Goal: Transaction & Acquisition: Purchase product/service

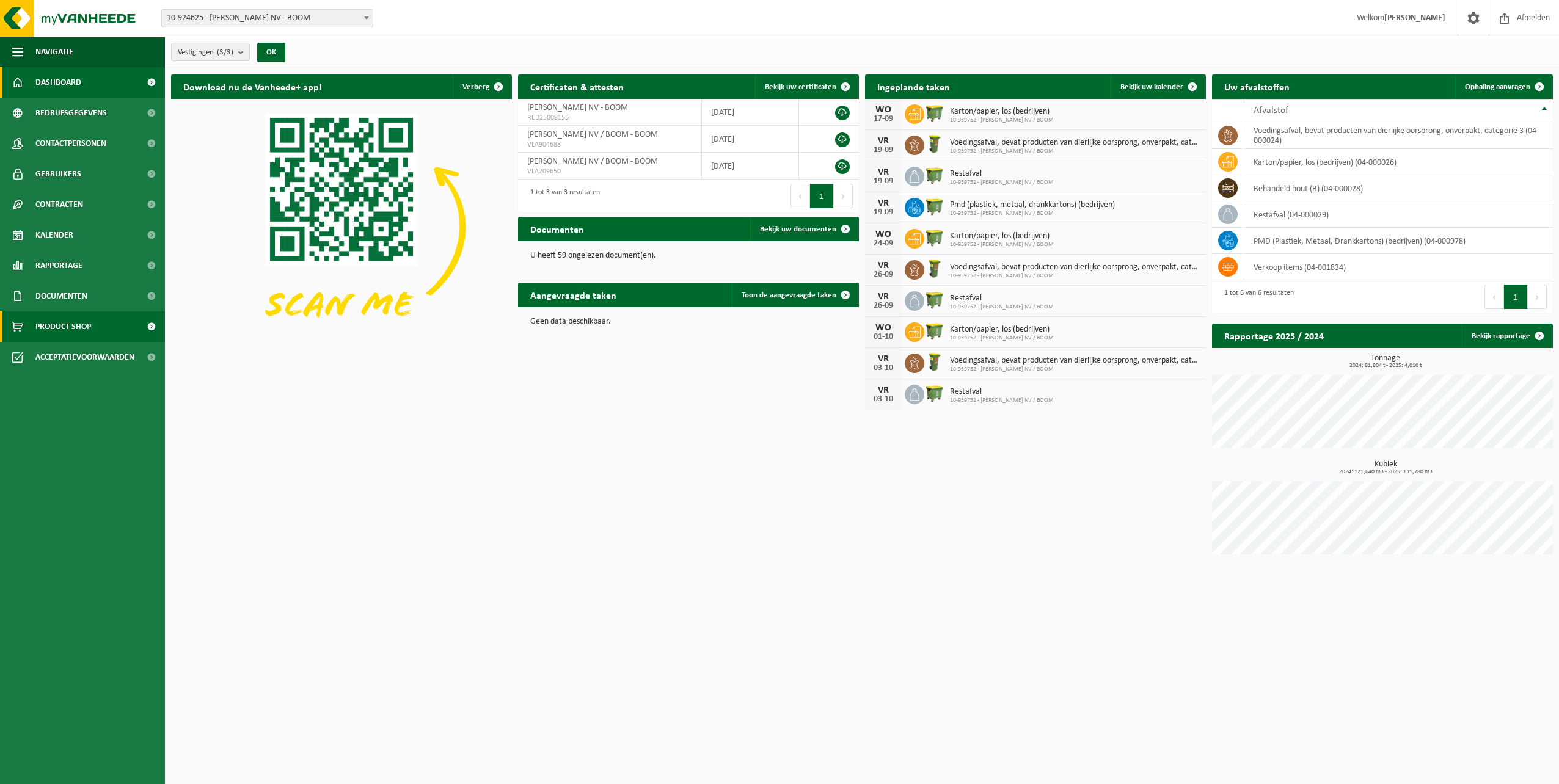
click at [77, 328] on span "Product Shop" at bounding box center [63, 326] width 55 height 30
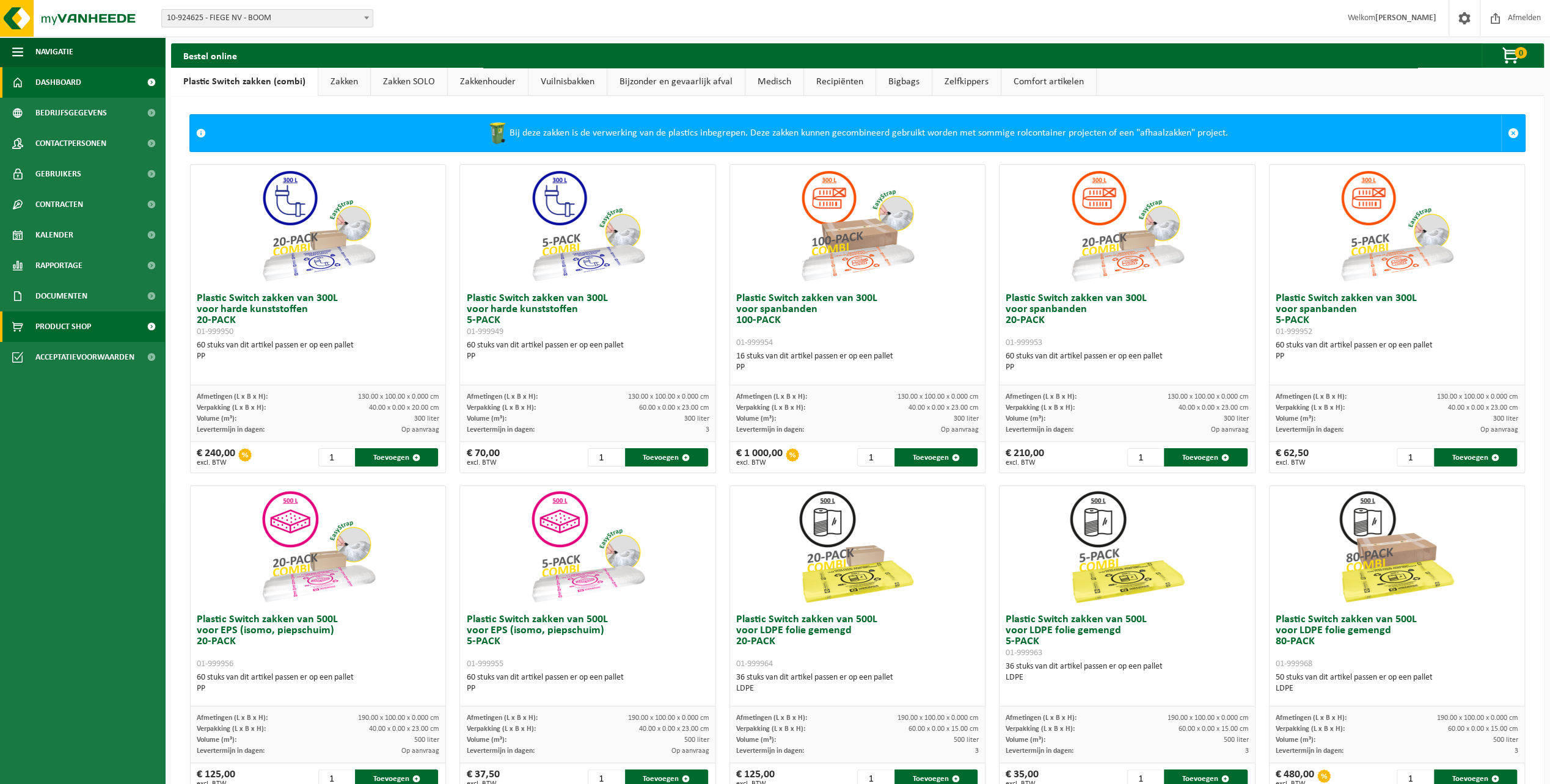
click at [67, 90] on span "Dashboard" at bounding box center [58, 82] width 46 height 30
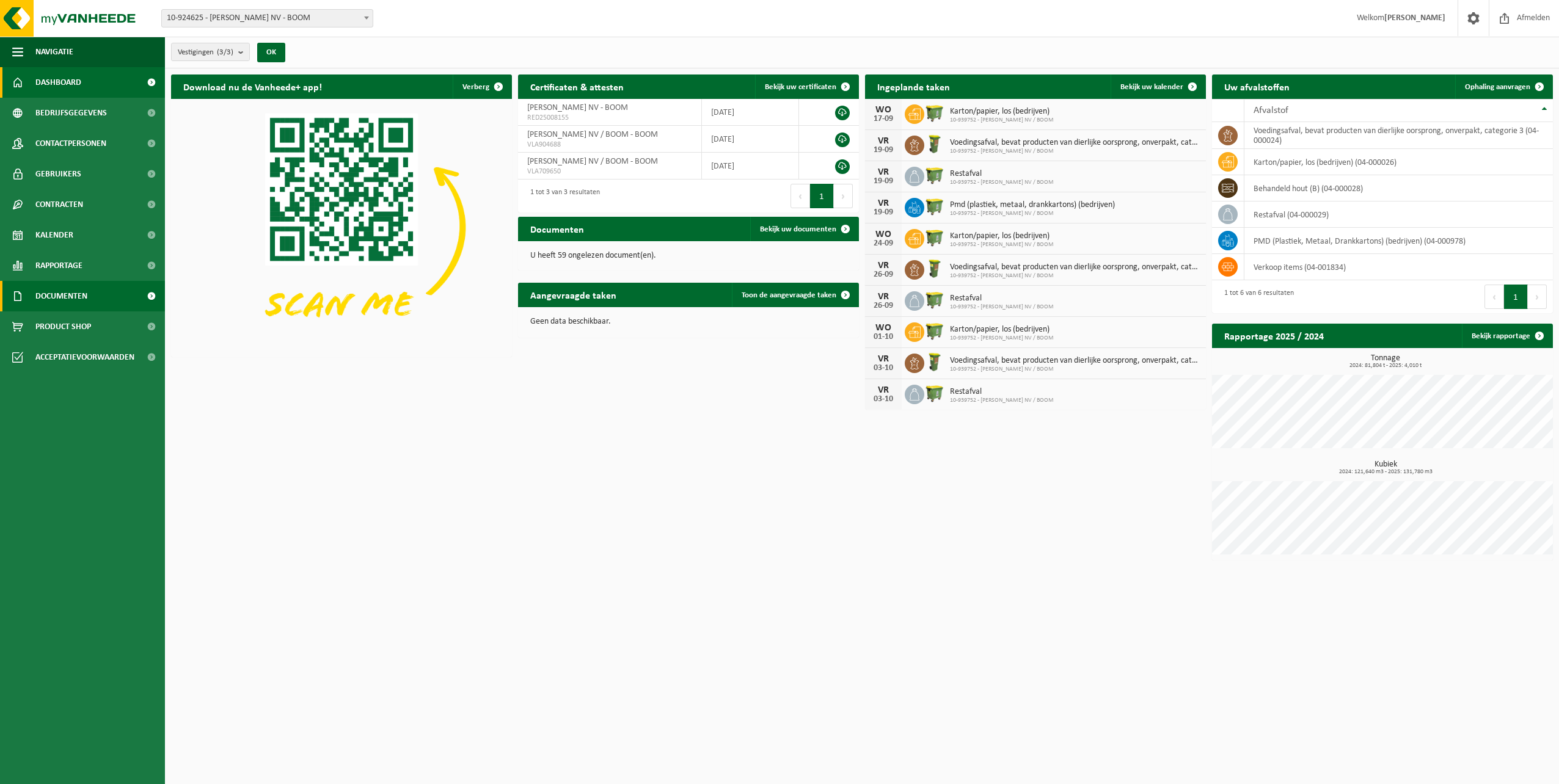
click at [75, 292] on span "Documenten" at bounding box center [61, 296] width 52 height 30
click at [47, 331] on span "Facturen" at bounding box center [53, 326] width 33 height 23
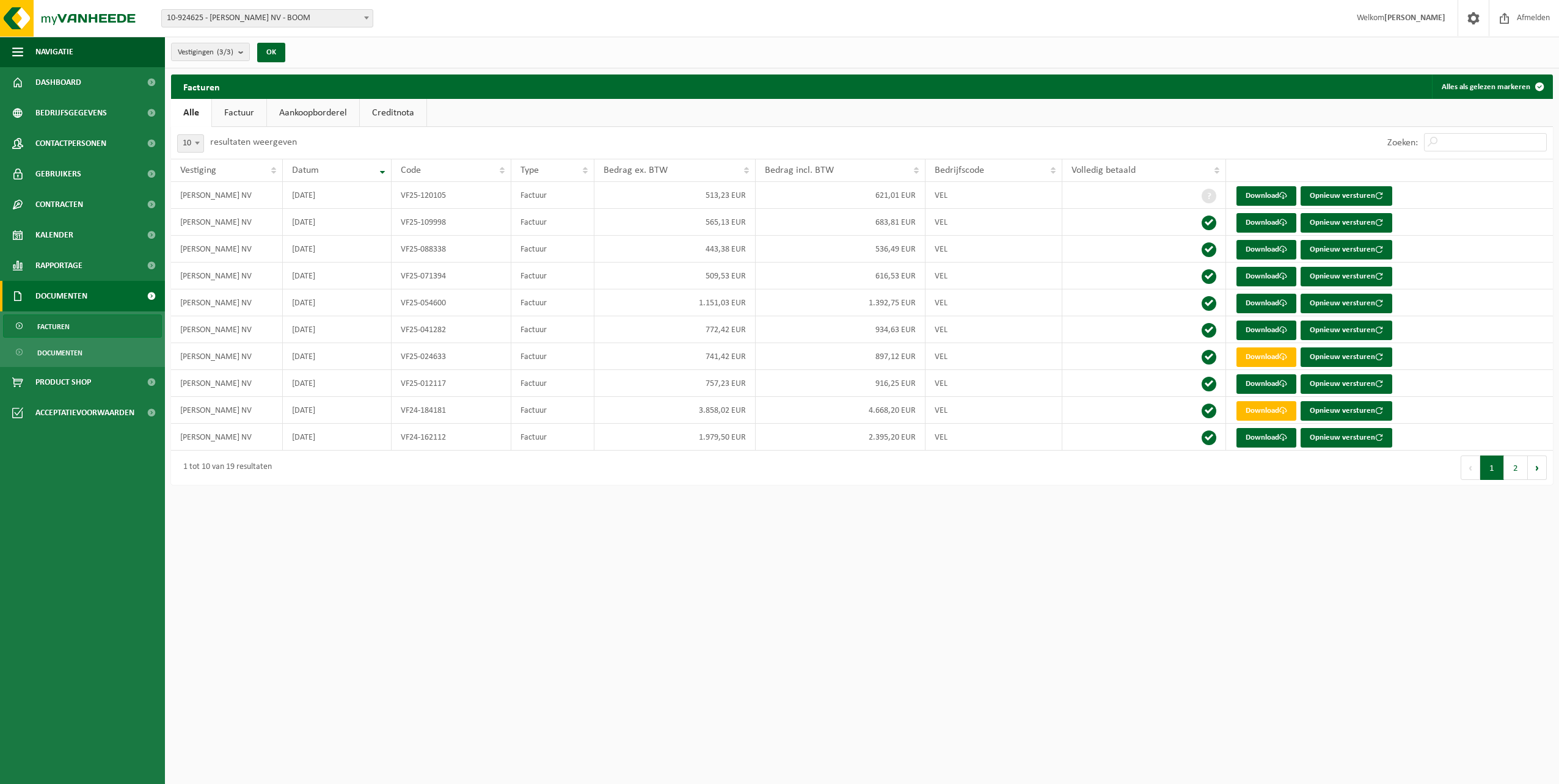
click at [199, 144] on b at bounding box center [197, 143] width 5 height 3
select select "100"
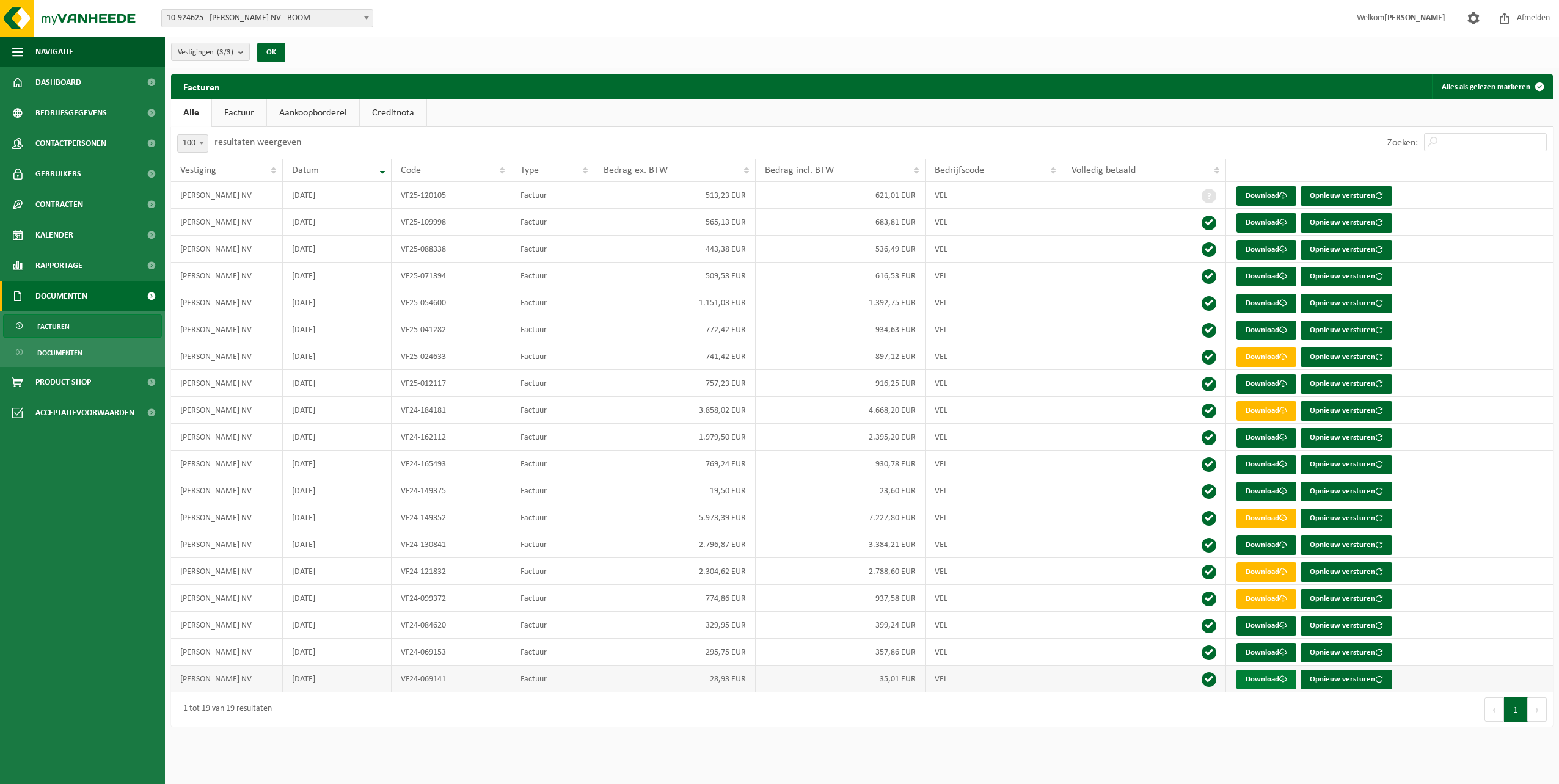
click at [1271, 679] on link "Download" at bounding box center [1266, 680] width 60 height 19
click at [1257, 653] on link "Download" at bounding box center [1266, 652] width 60 height 19
click at [1536, 705] on button "Volgende" at bounding box center [1538, 709] width 19 height 24
click at [1269, 324] on link "Download" at bounding box center [1266, 330] width 60 height 19
click at [1259, 303] on link "Download" at bounding box center [1266, 303] width 60 height 19
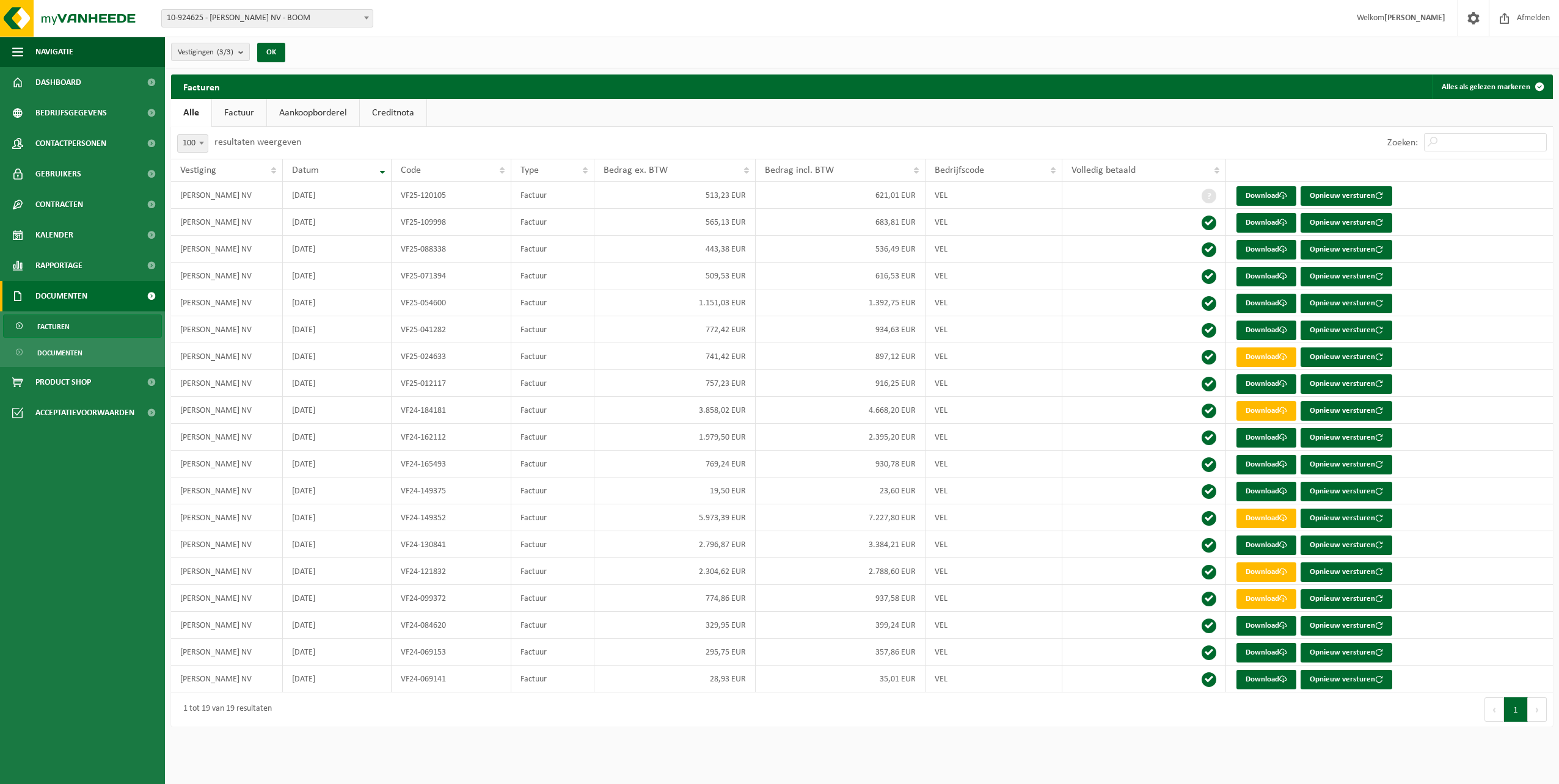
click at [245, 118] on link "Factuur" at bounding box center [238, 113] width 54 height 28
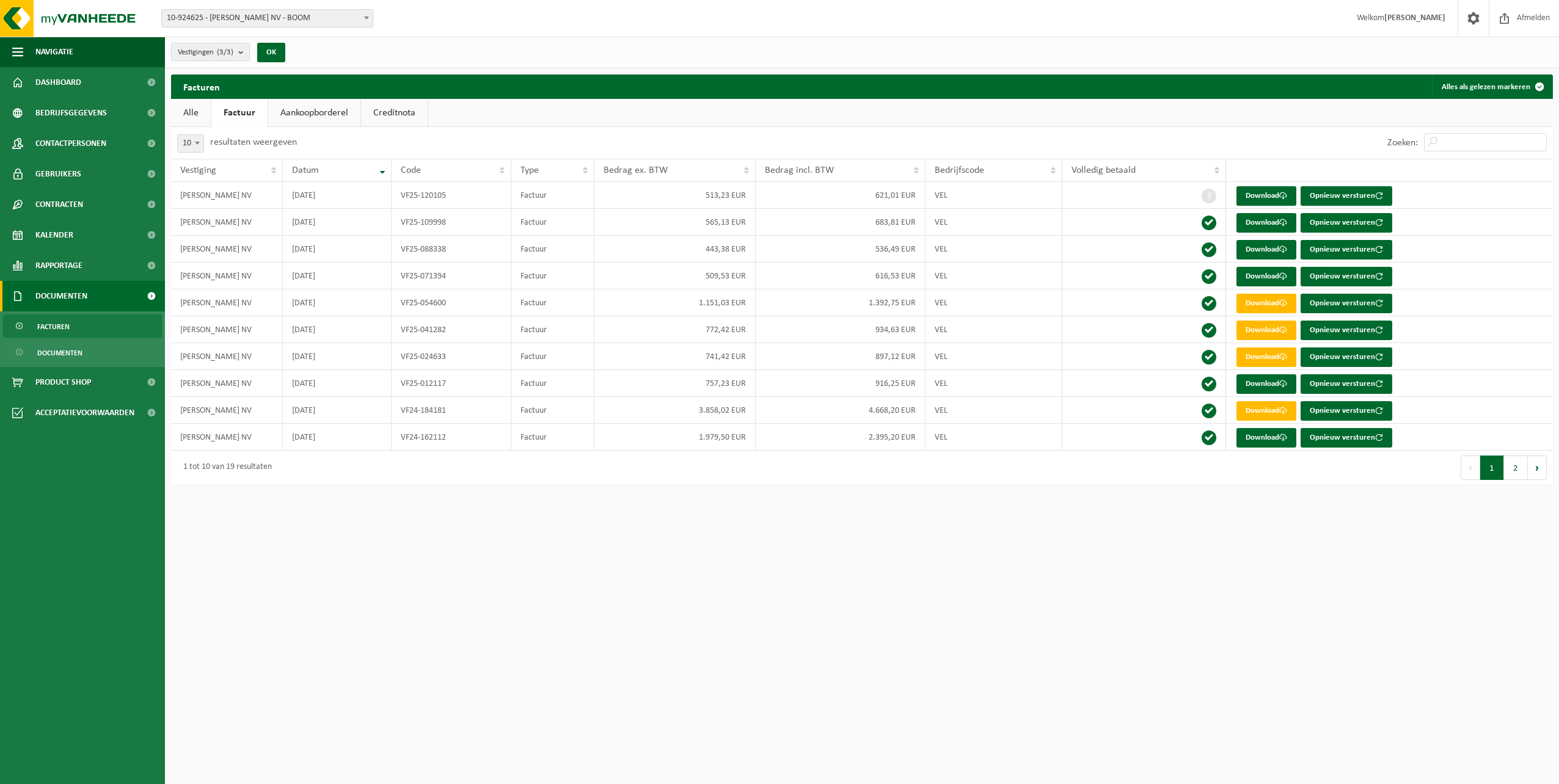
click at [329, 110] on link "Aankoopborderel" at bounding box center [314, 113] width 92 height 28
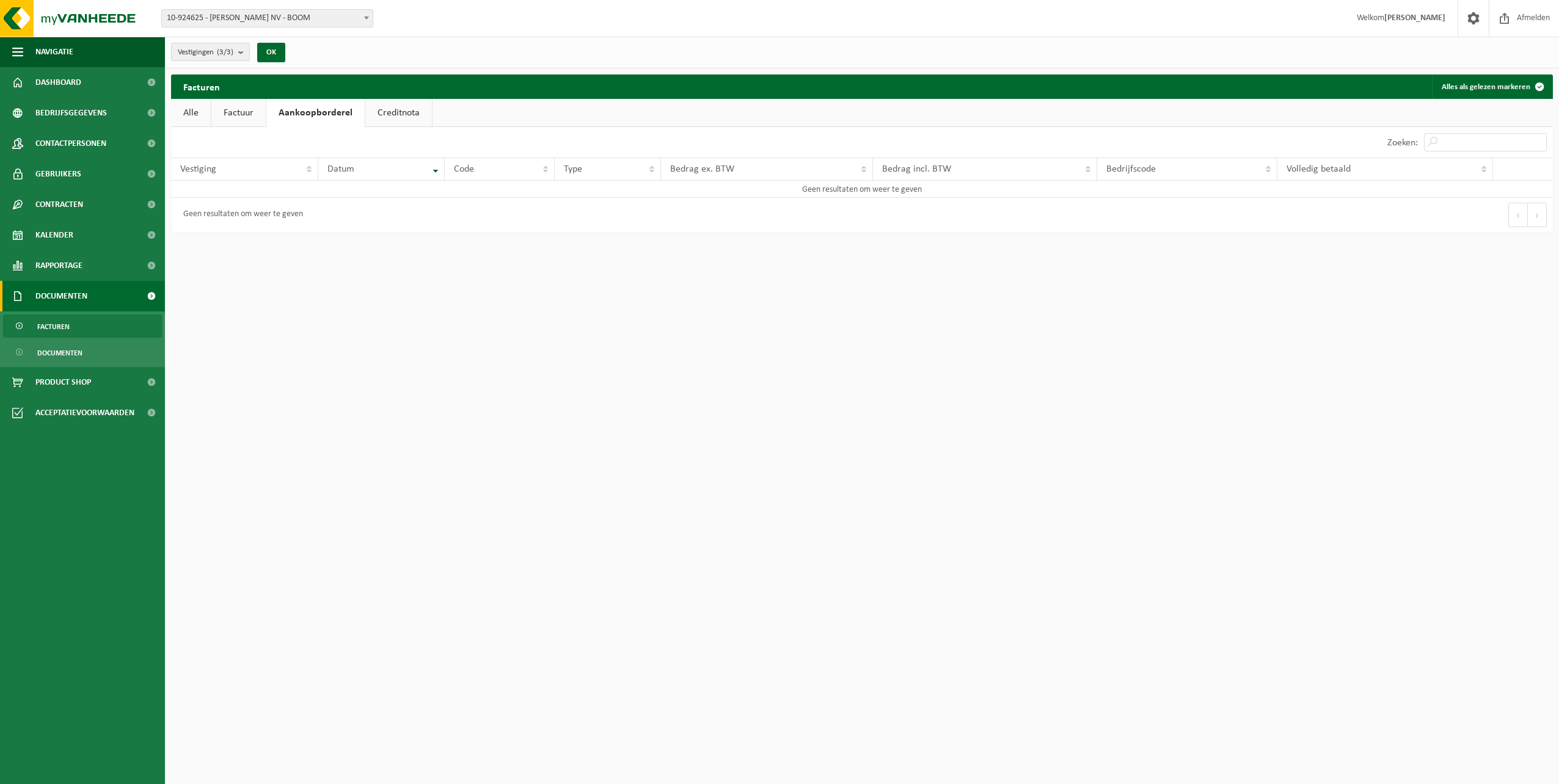
click at [387, 105] on link "Creditnota" at bounding box center [399, 113] width 67 height 28
click at [260, 111] on link "Factuur" at bounding box center [238, 113] width 54 height 28
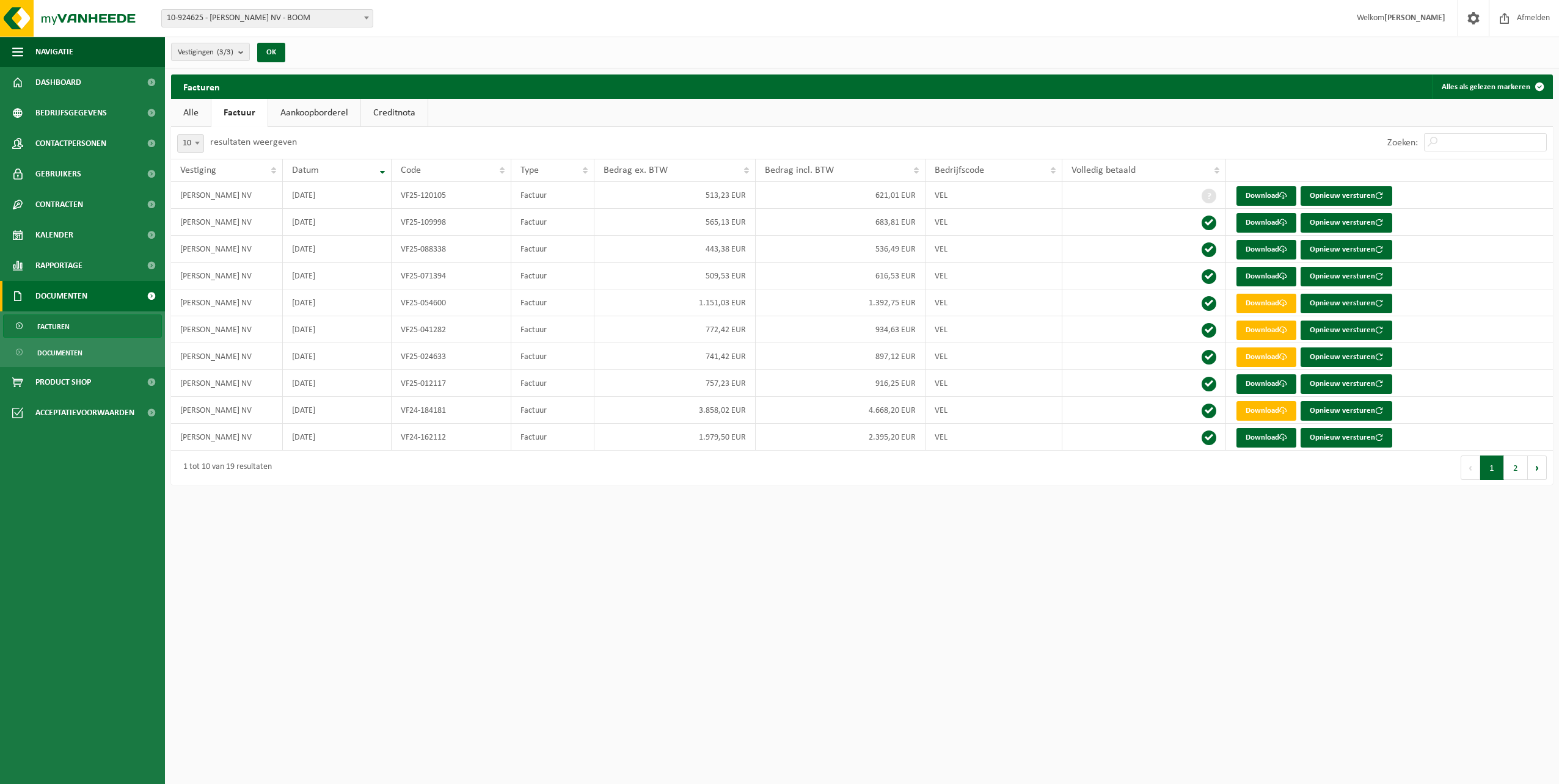
click at [199, 146] on span at bounding box center [197, 142] width 13 height 16
select select "100"
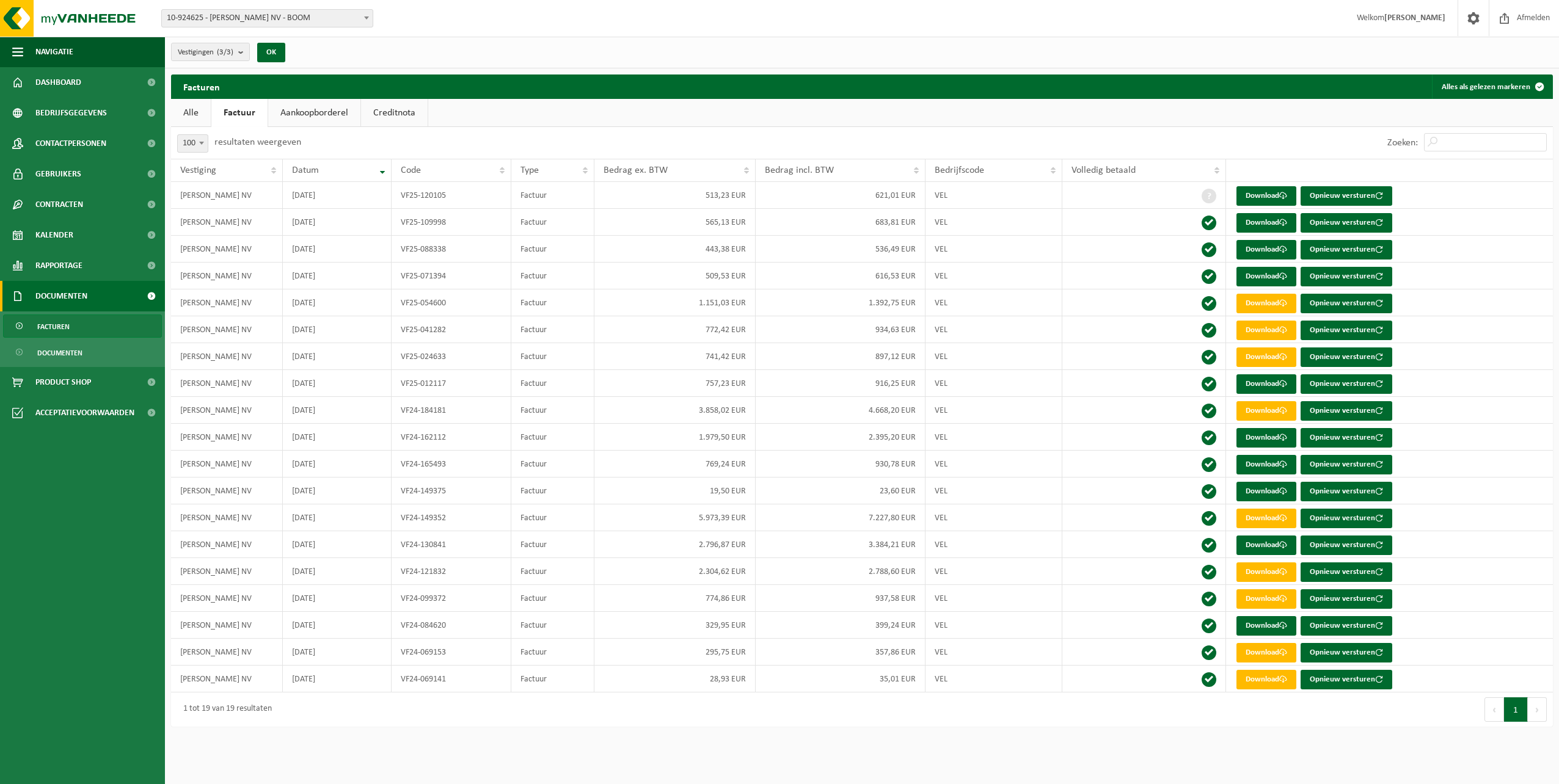
click at [197, 112] on link "Alle" at bounding box center [191, 113] width 40 height 28
click at [242, 114] on link "Factuur" at bounding box center [238, 113] width 54 height 28
click at [314, 111] on link "Aankoopborderel" at bounding box center [314, 113] width 92 height 28
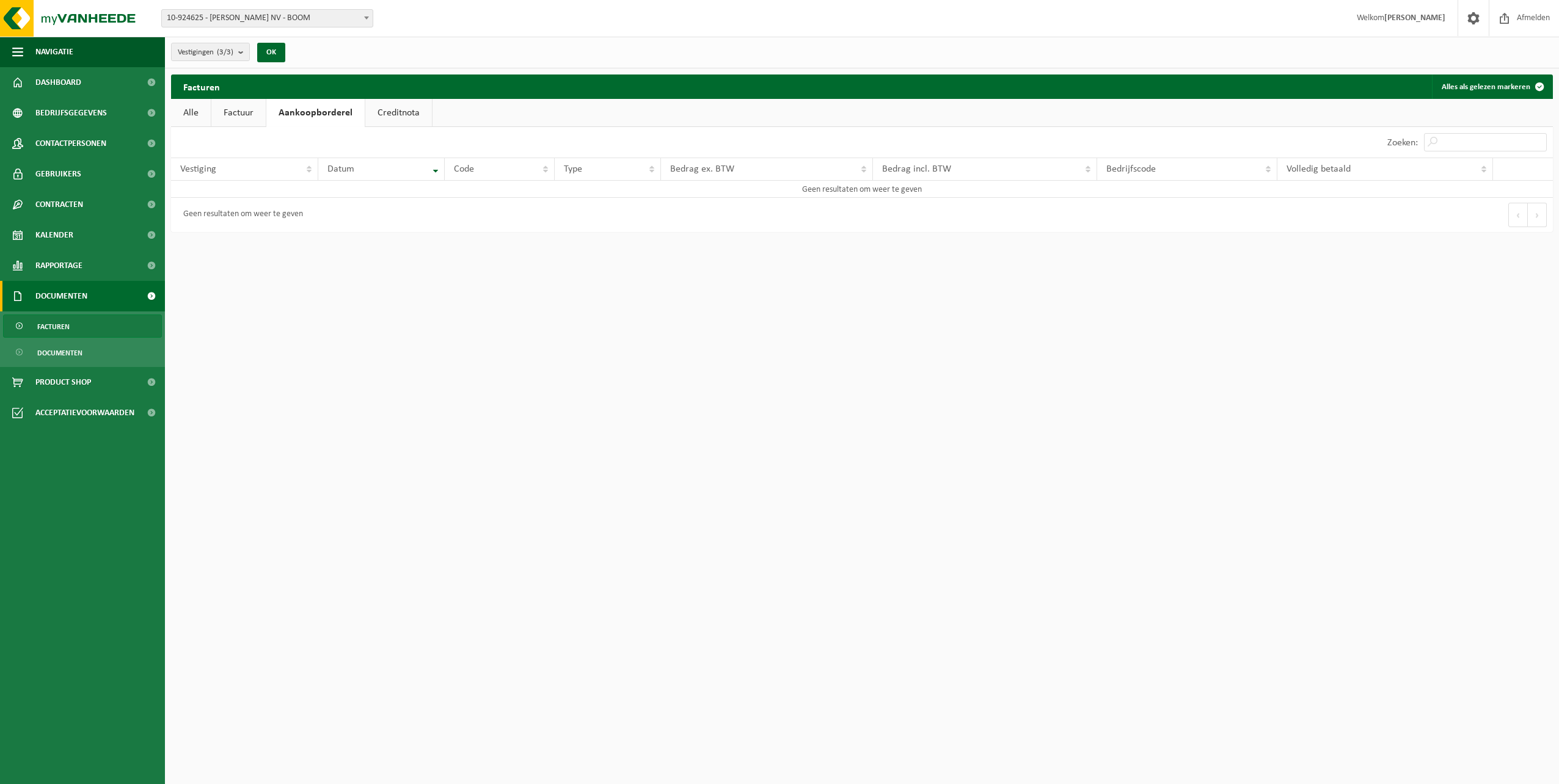
click at [372, 121] on link "Creditnota" at bounding box center [399, 113] width 67 height 28
click at [247, 109] on link "Factuur" at bounding box center [238, 113] width 54 height 28
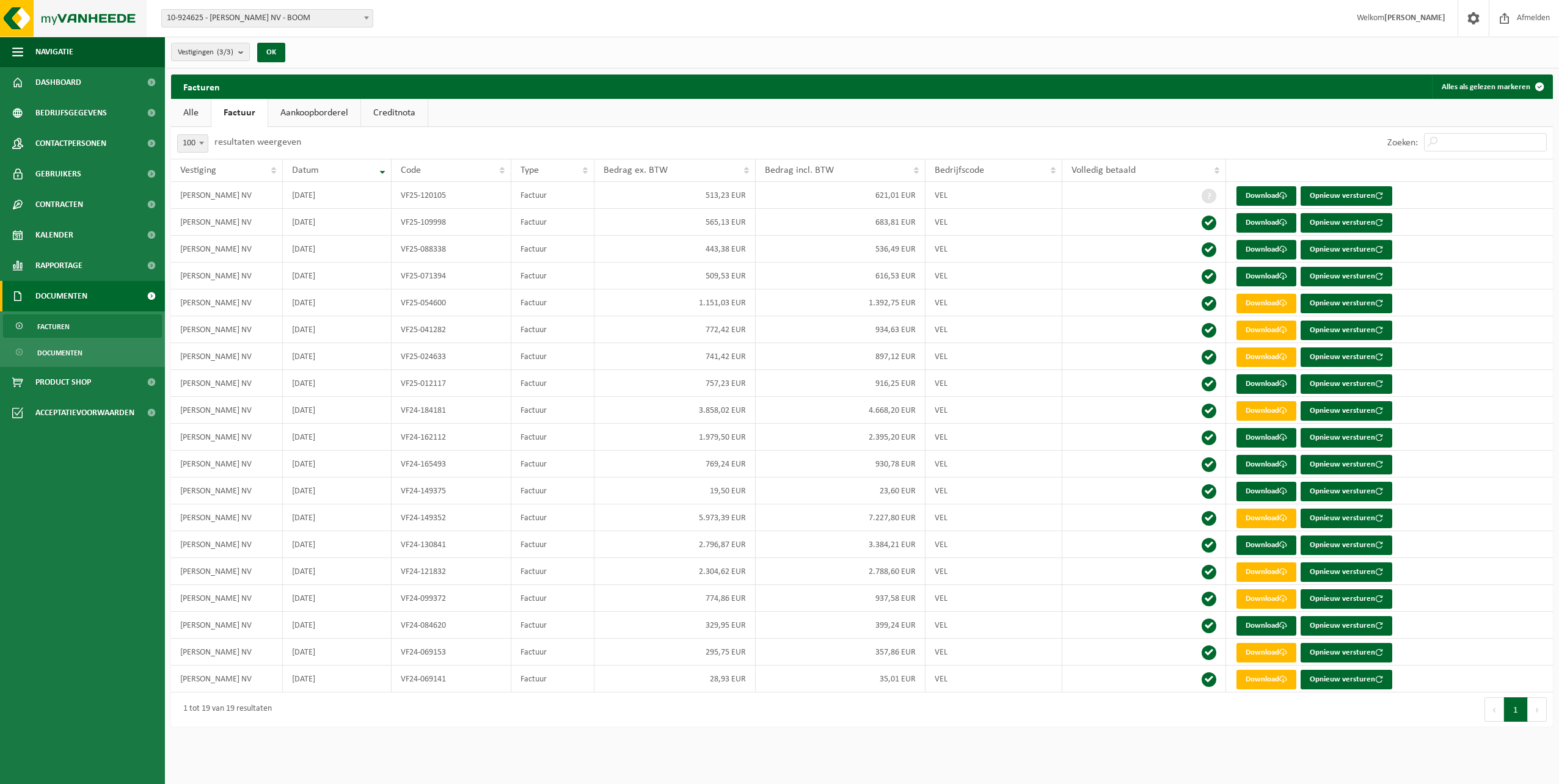
drag, startPoint x: 86, startPoint y: 21, endPoint x: 92, endPoint y: 21, distance: 6.0
click at [86, 21] on img at bounding box center [73, 18] width 147 height 37
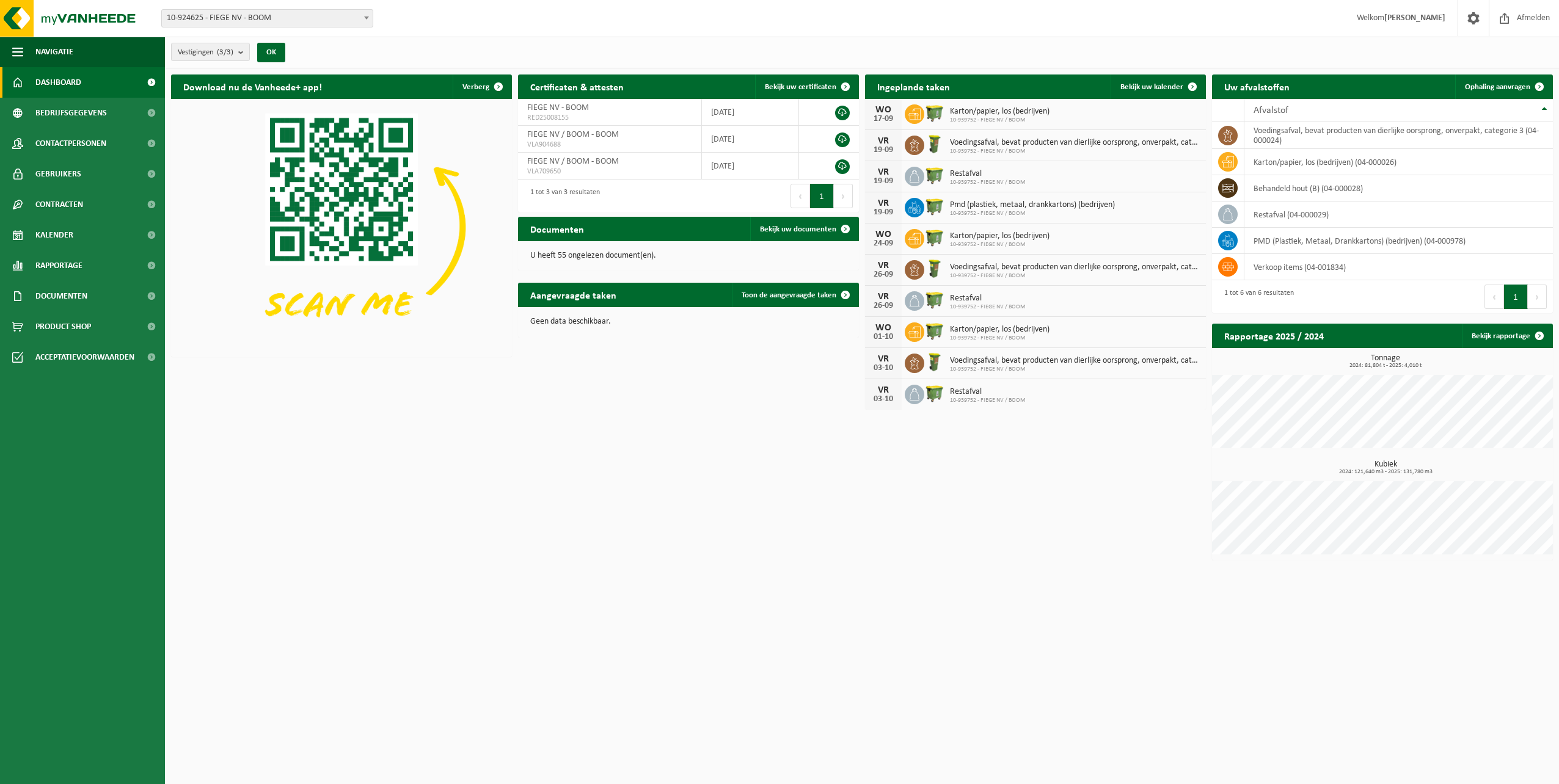
click at [65, 328] on span "Product Shop" at bounding box center [63, 326] width 55 height 30
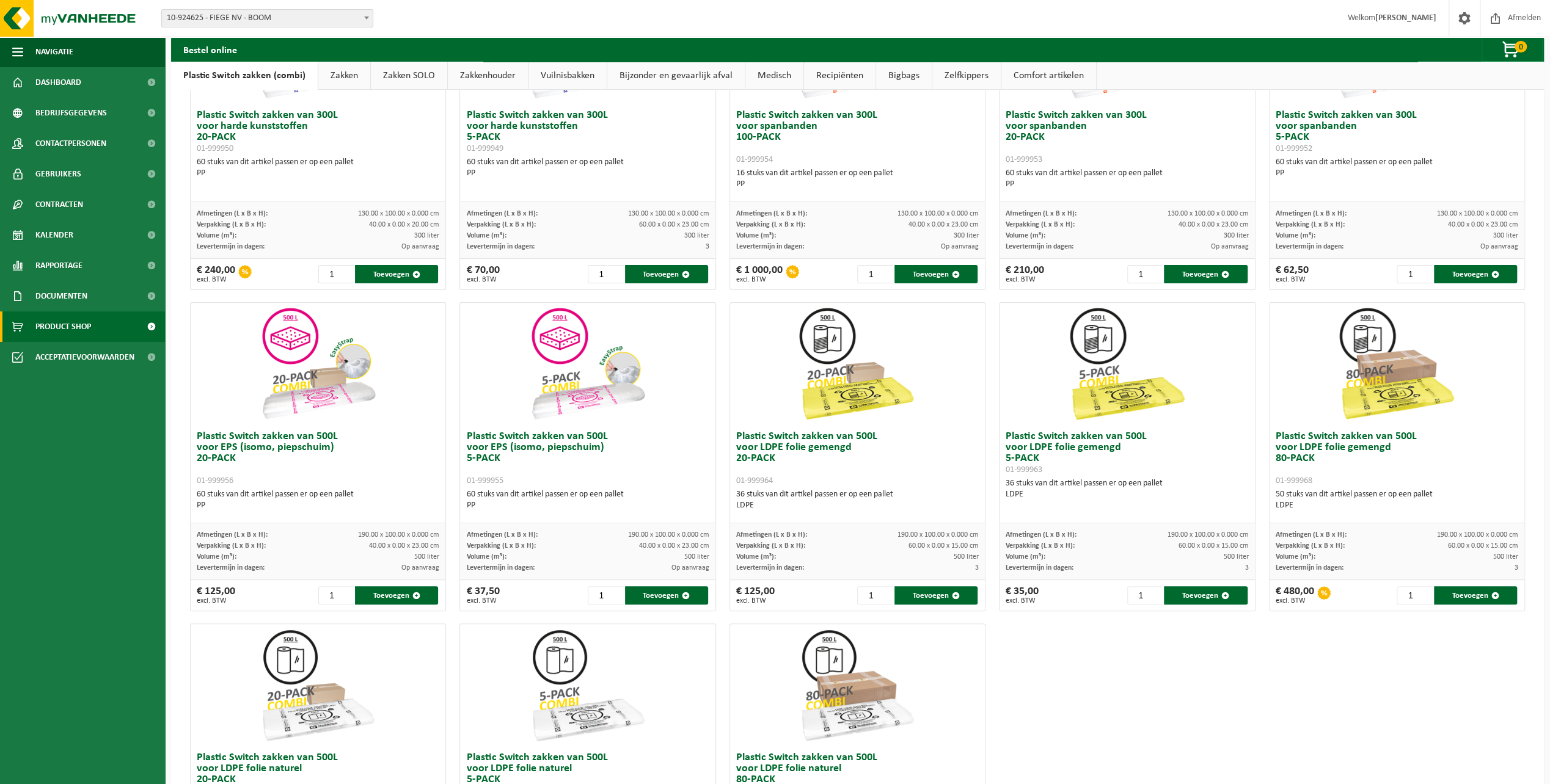
scroll to position [359, 0]
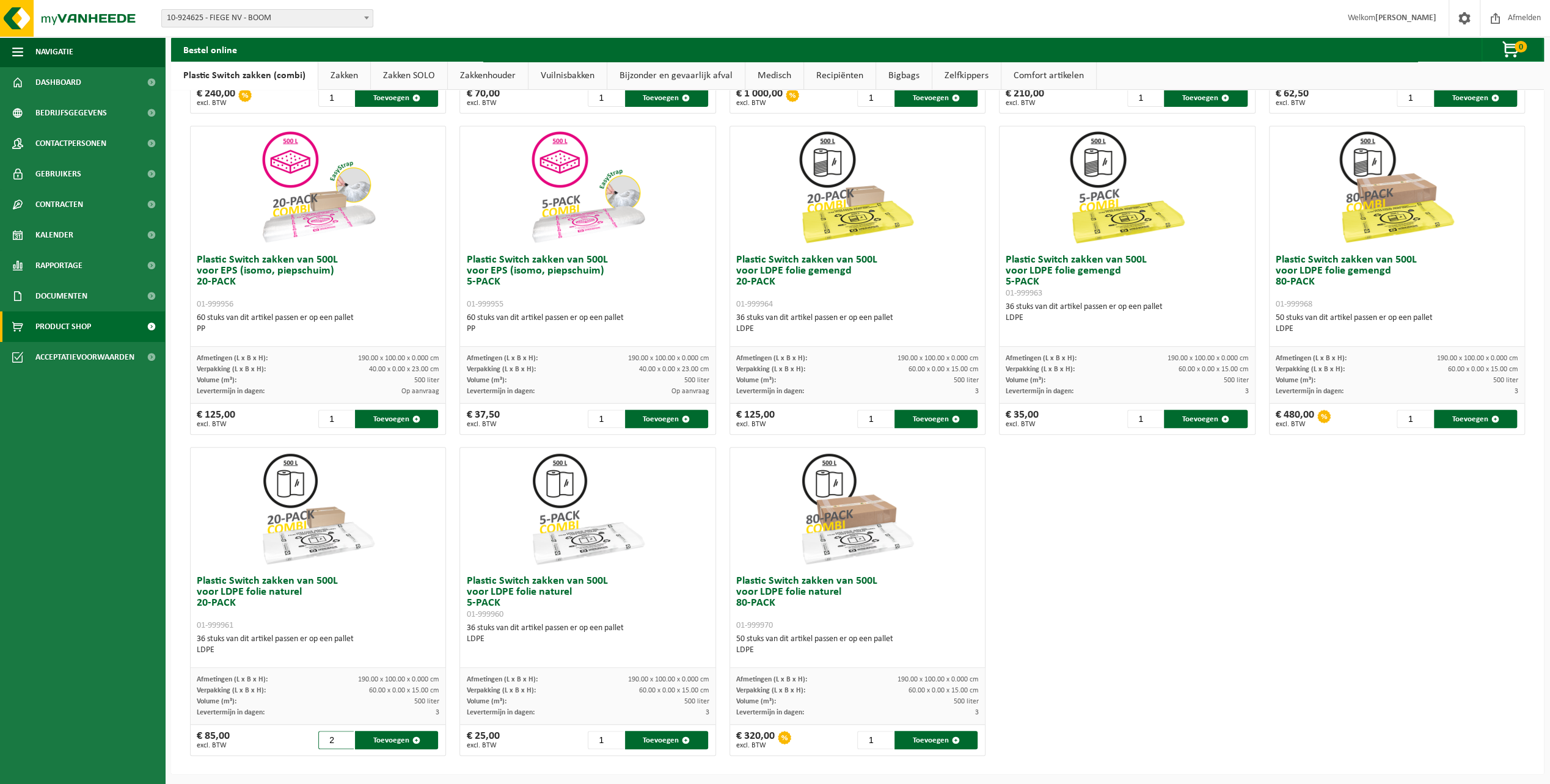
click at [344, 735] on input "2" at bounding box center [336, 740] width 36 height 18
click at [344, 735] on input "3" at bounding box center [336, 740] width 36 height 18
click at [387, 740] on button "Toevoegen" at bounding box center [397, 740] width 83 height 18
type input "1"
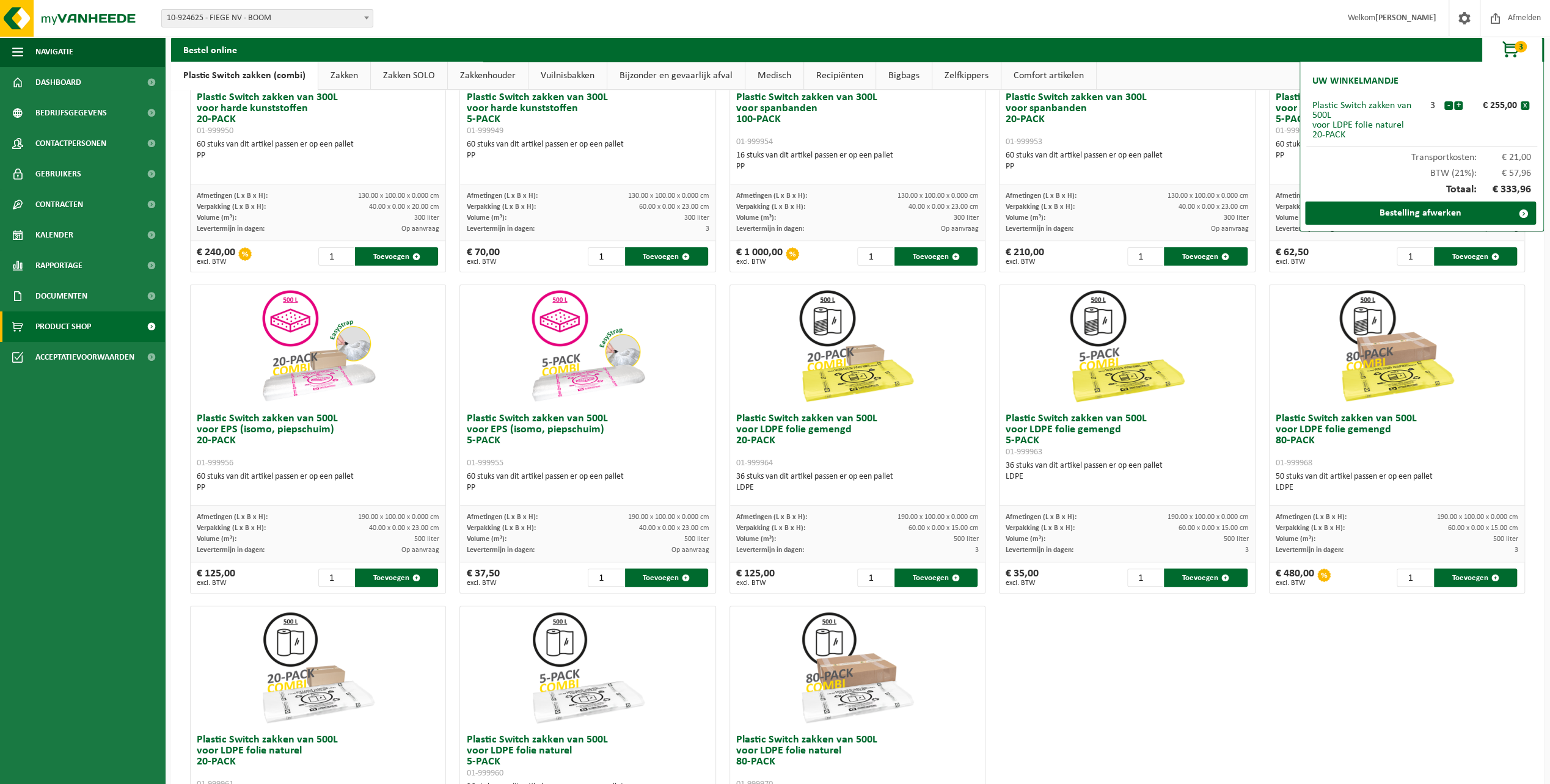
scroll to position [177, 0]
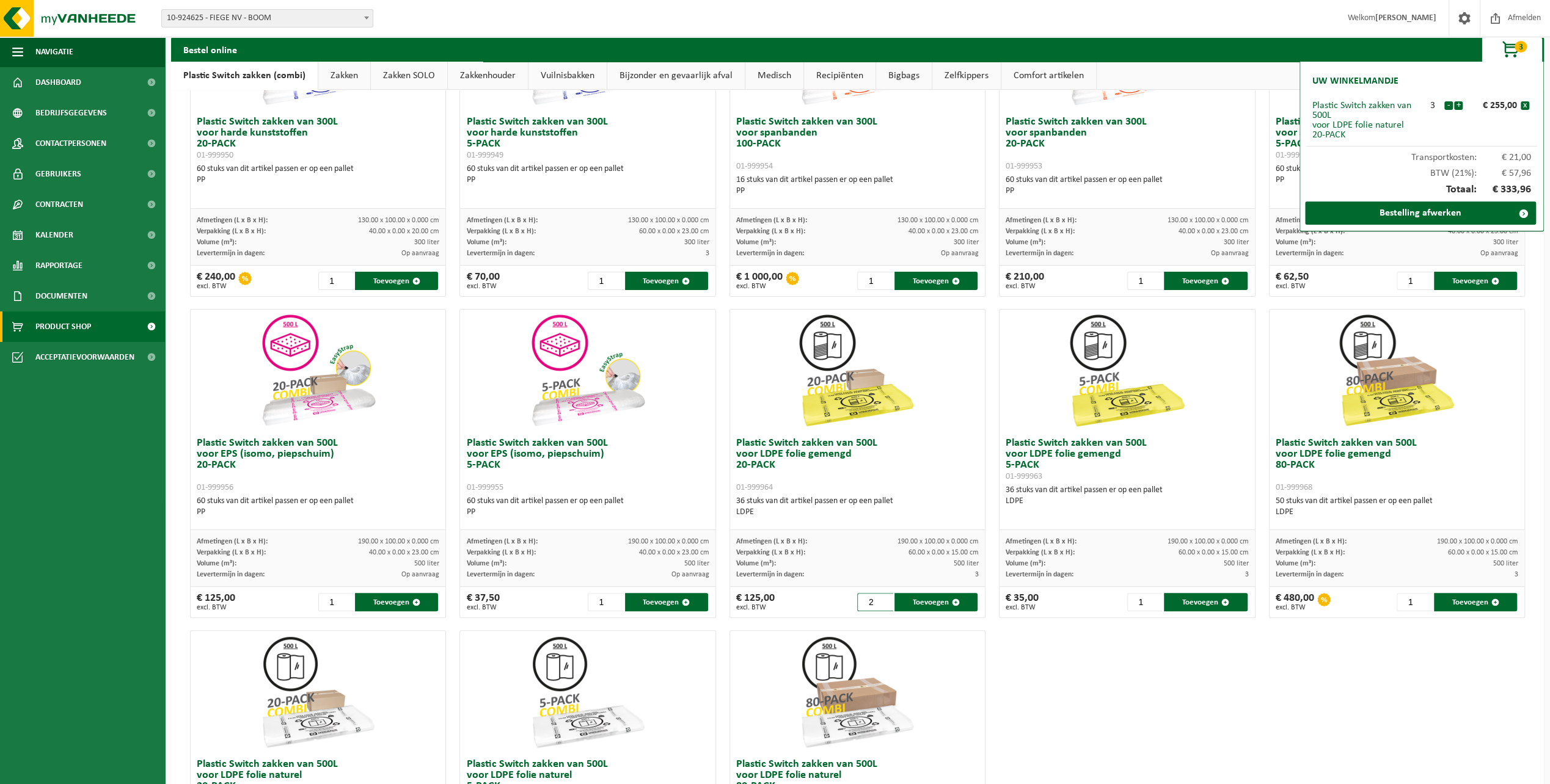
click at [881, 598] on input "2" at bounding box center [875, 602] width 36 height 18
click at [914, 600] on button "Toevoegen" at bounding box center [936, 602] width 83 height 18
type input "1"
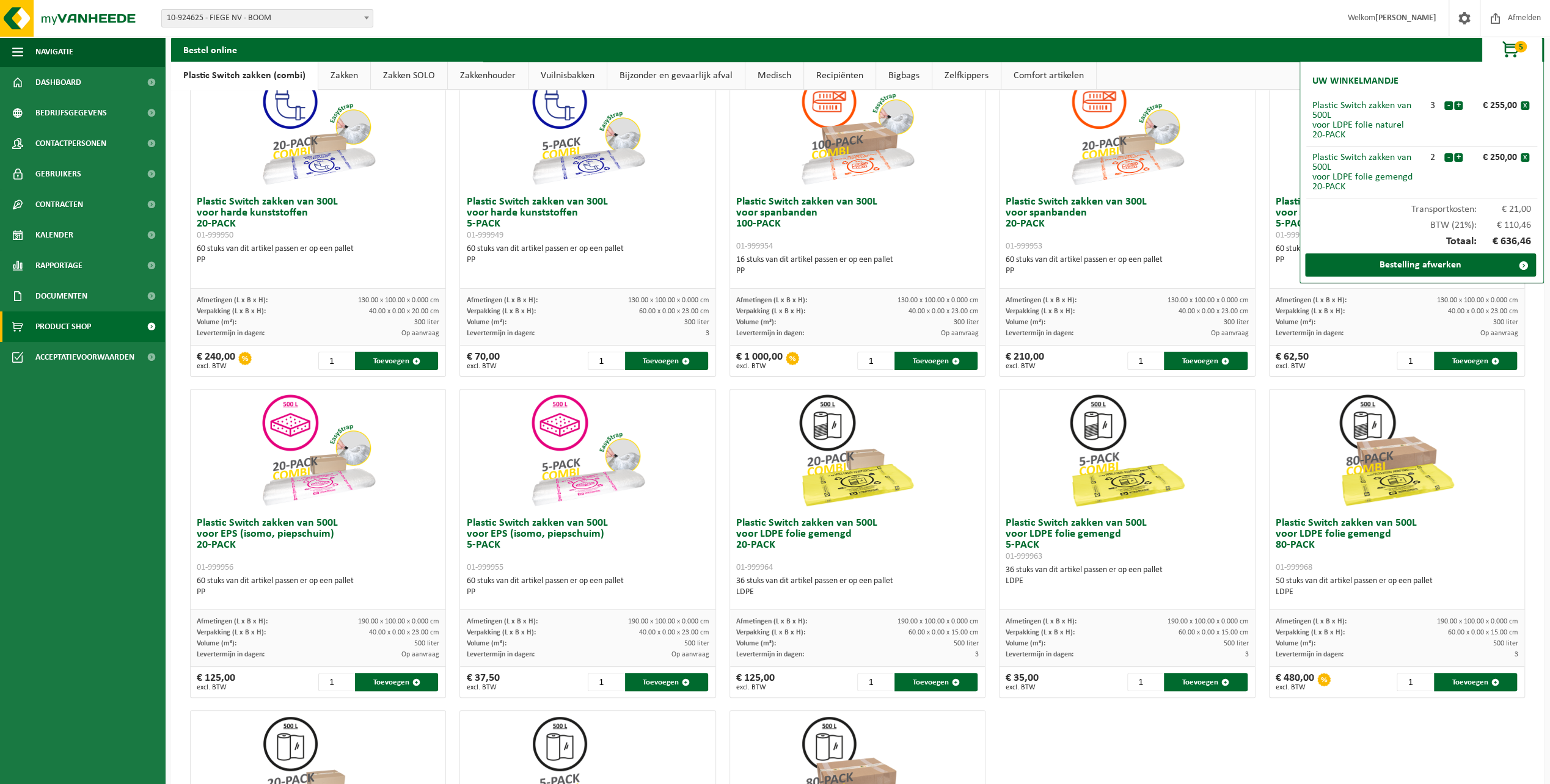
scroll to position [115, 0]
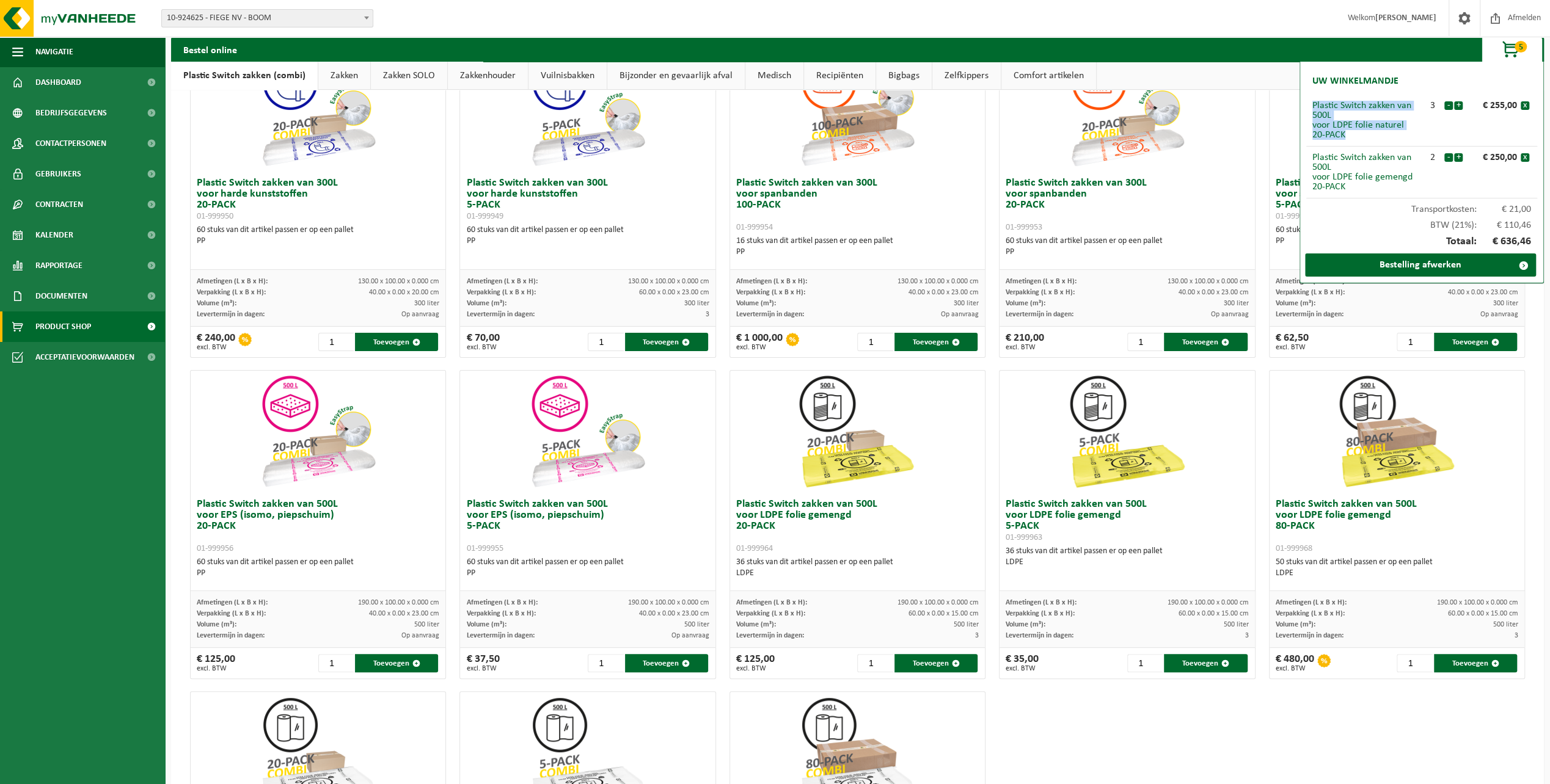
drag, startPoint x: 1349, startPoint y: 135, endPoint x: 1314, endPoint y: 110, distance: 43.0
click at [1314, 110] on div "Plastic Switch zakken van 500L voor LDPE folie naturel 20-PACK" at bounding box center [1367, 120] width 109 height 39
copy div "Plastic Switch zakken van 500L voor LDPE folie naturel 20-PACK"
drag, startPoint x: 1370, startPoint y: 190, endPoint x: 1307, endPoint y: 162, distance: 68.9
click at [1307, 162] on li "Plastic Switch zakken van 500L voor LDPE folie gemengd 20-PACK 2 - + € 250,00 x" at bounding box center [1421, 172] width 231 height 52
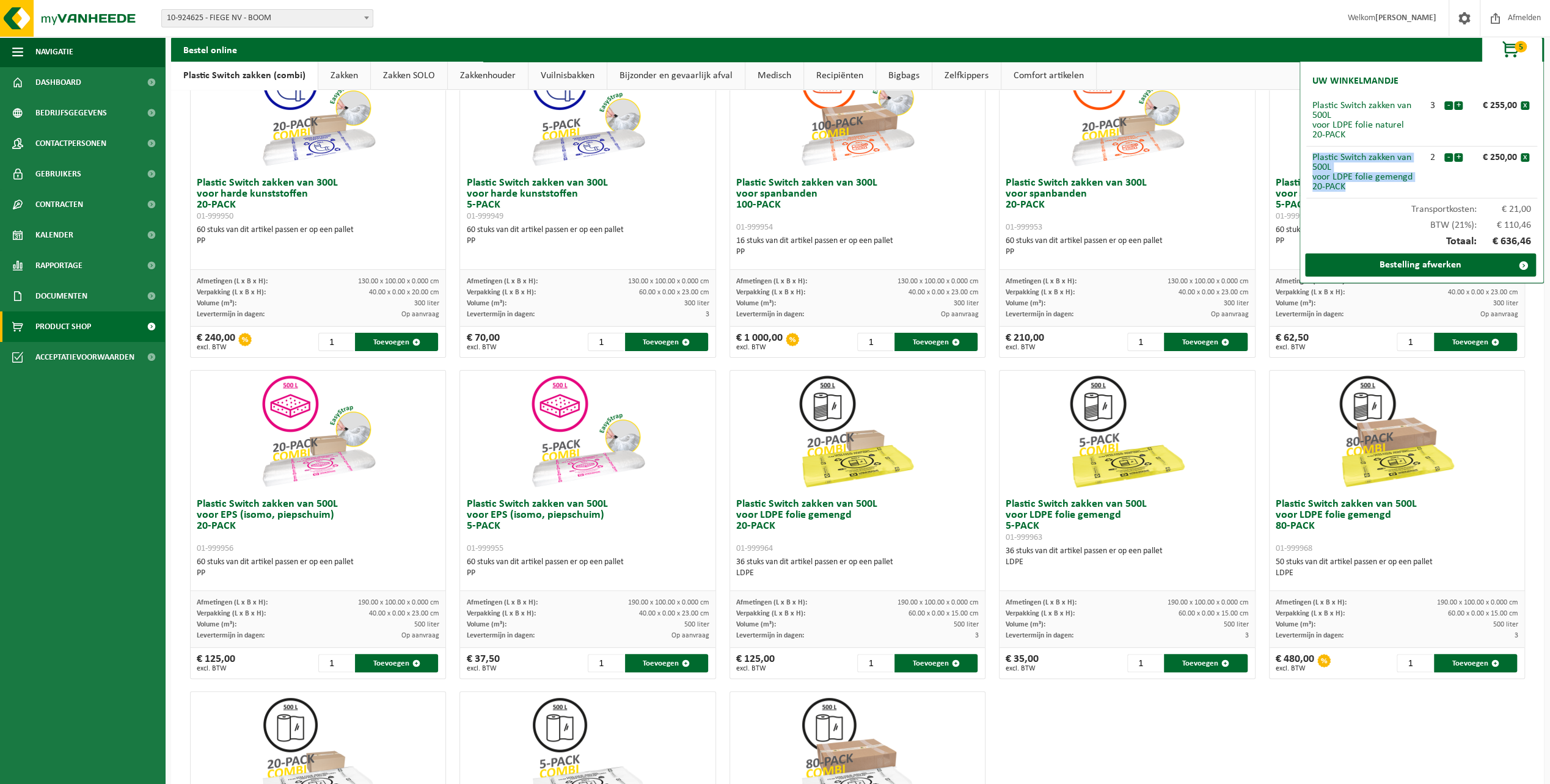
drag, startPoint x: 1307, startPoint y: 162, endPoint x: 1337, endPoint y: 175, distance: 32.7
copy div "Plastic Switch zakken van 500L voor LDPE folie gemengd 20-PACK"
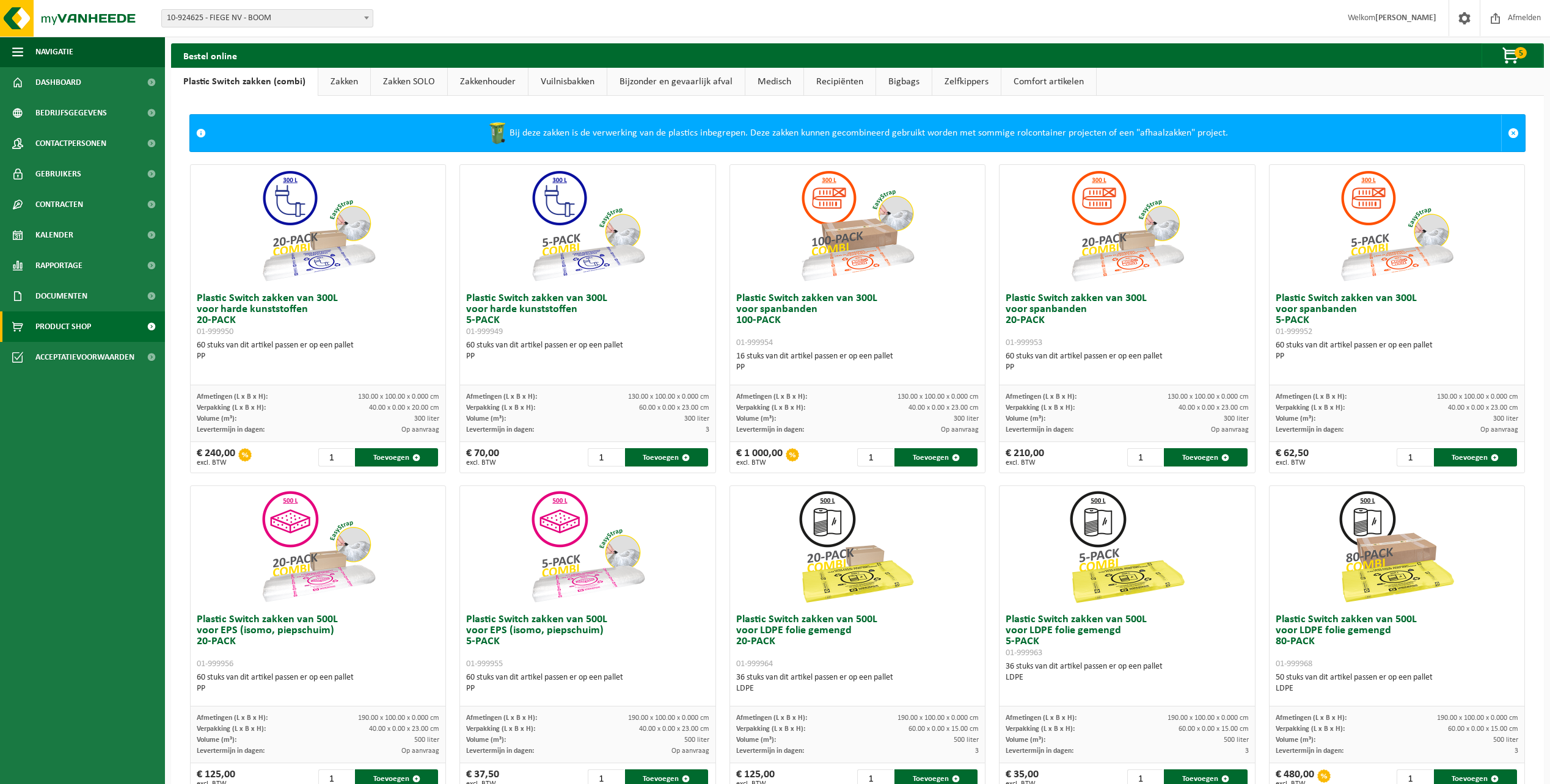
scroll to position [115, 0]
